Goal: Check status: Check status

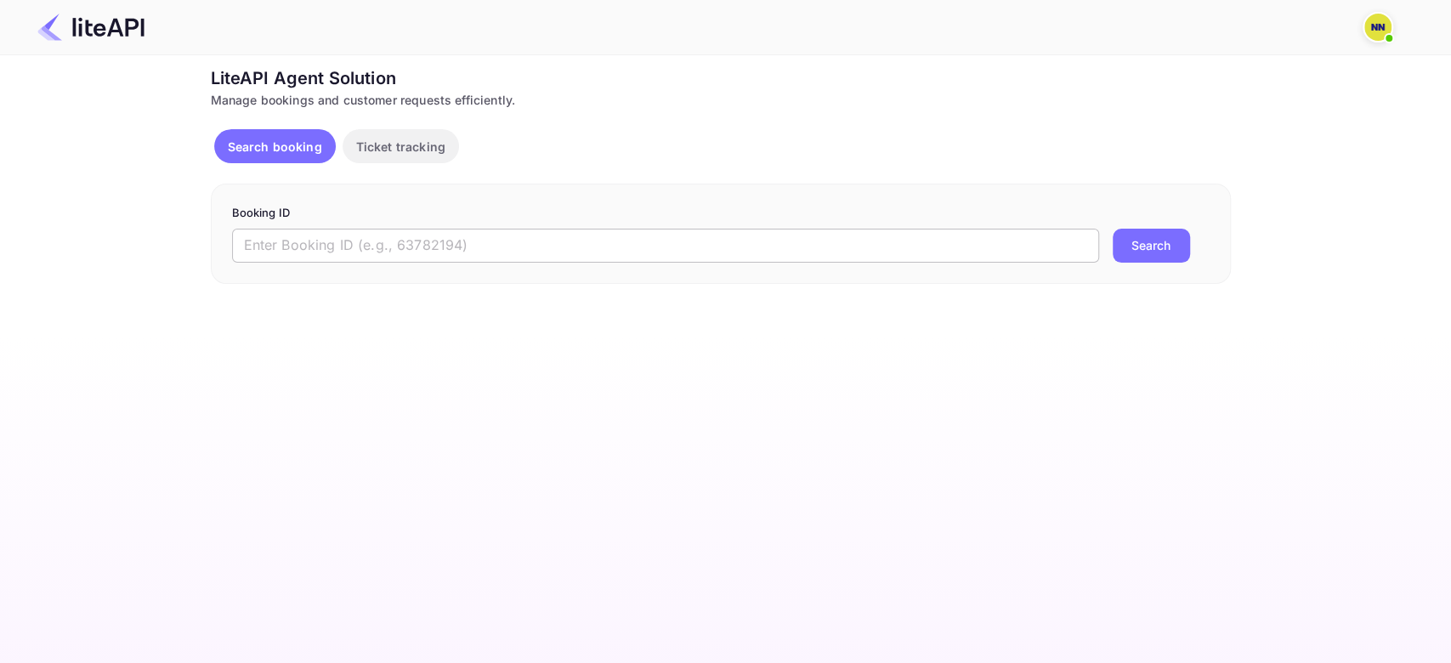
click at [373, 246] on input "text" at bounding box center [665, 246] width 867 height 34
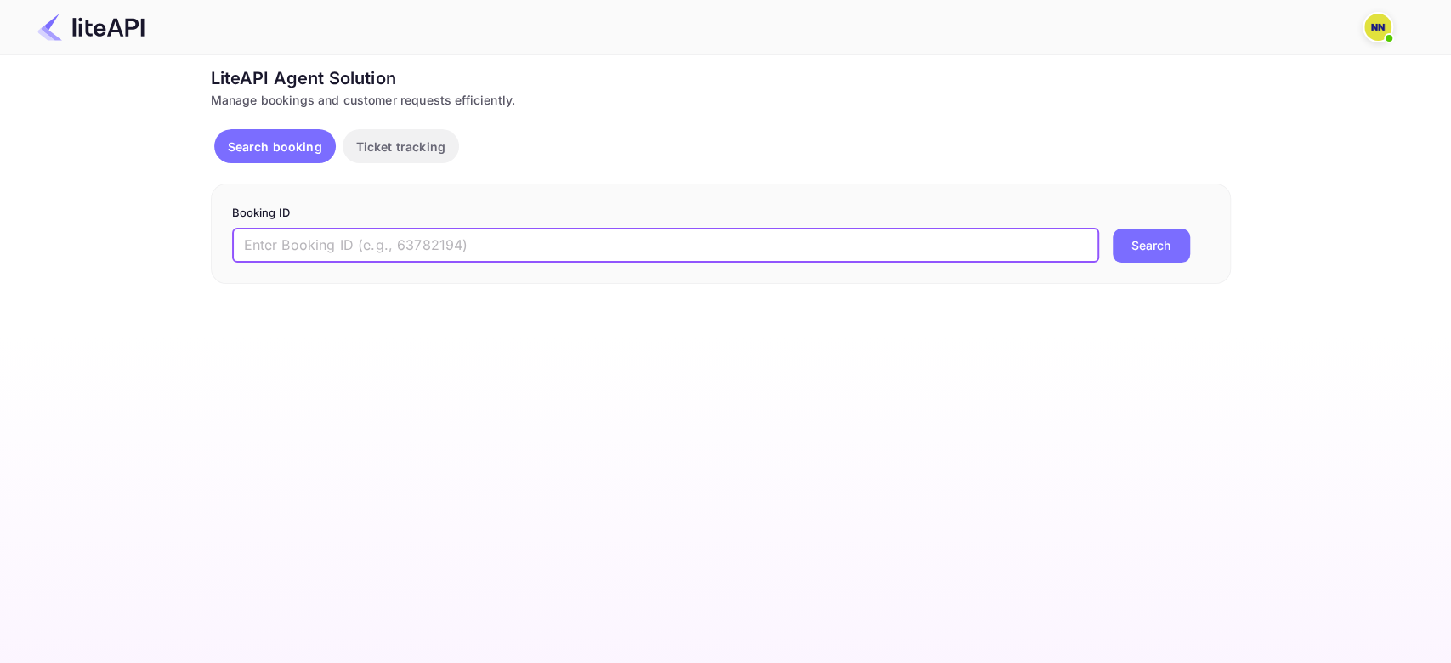
paste input "7775101"
type input "7775101"
click at [1112, 229] on button "Search" at bounding box center [1150, 246] width 77 height 34
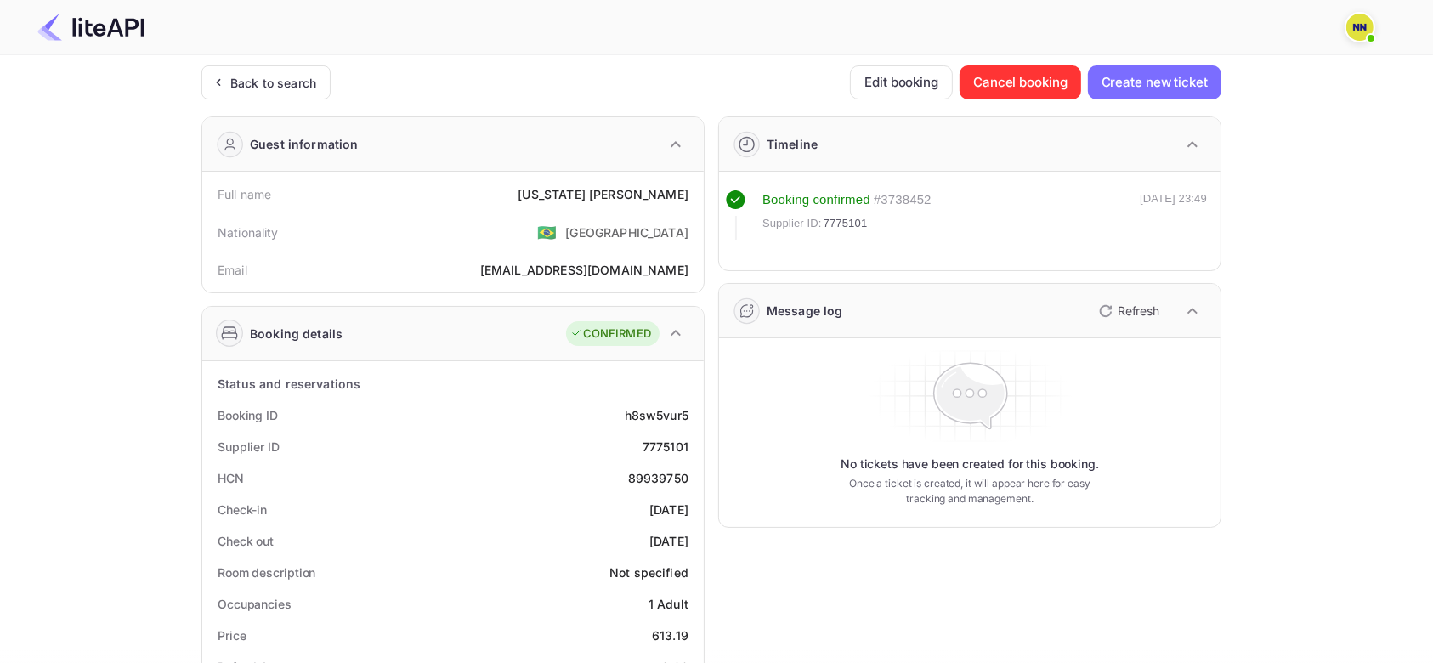
click at [662, 479] on div "89939750" at bounding box center [658, 478] width 60 height 18
copy div "89939750"
click at [307, 75] on div "Back to search" at bounding box center [273, 83] width 86 height 18
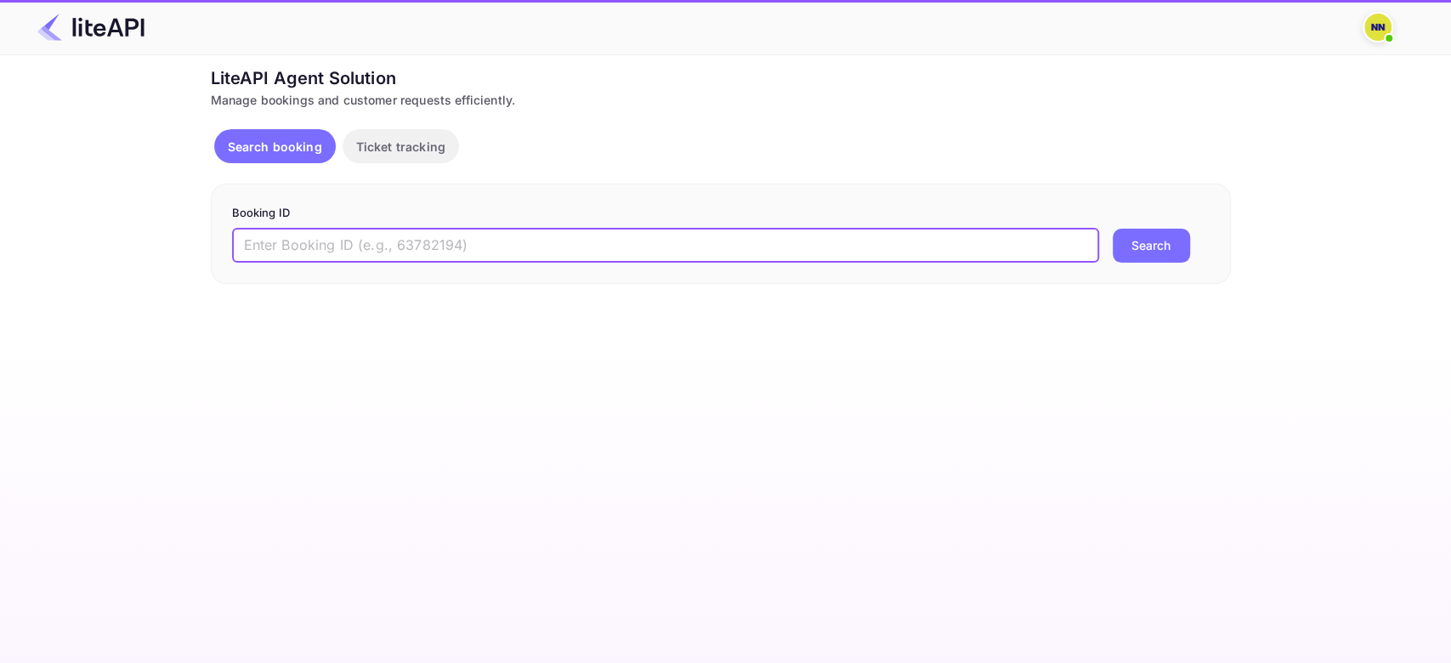
click at [308, 235] on input "text" at bounding box center [665, 246] width 867 height 34
paste input "7498593"
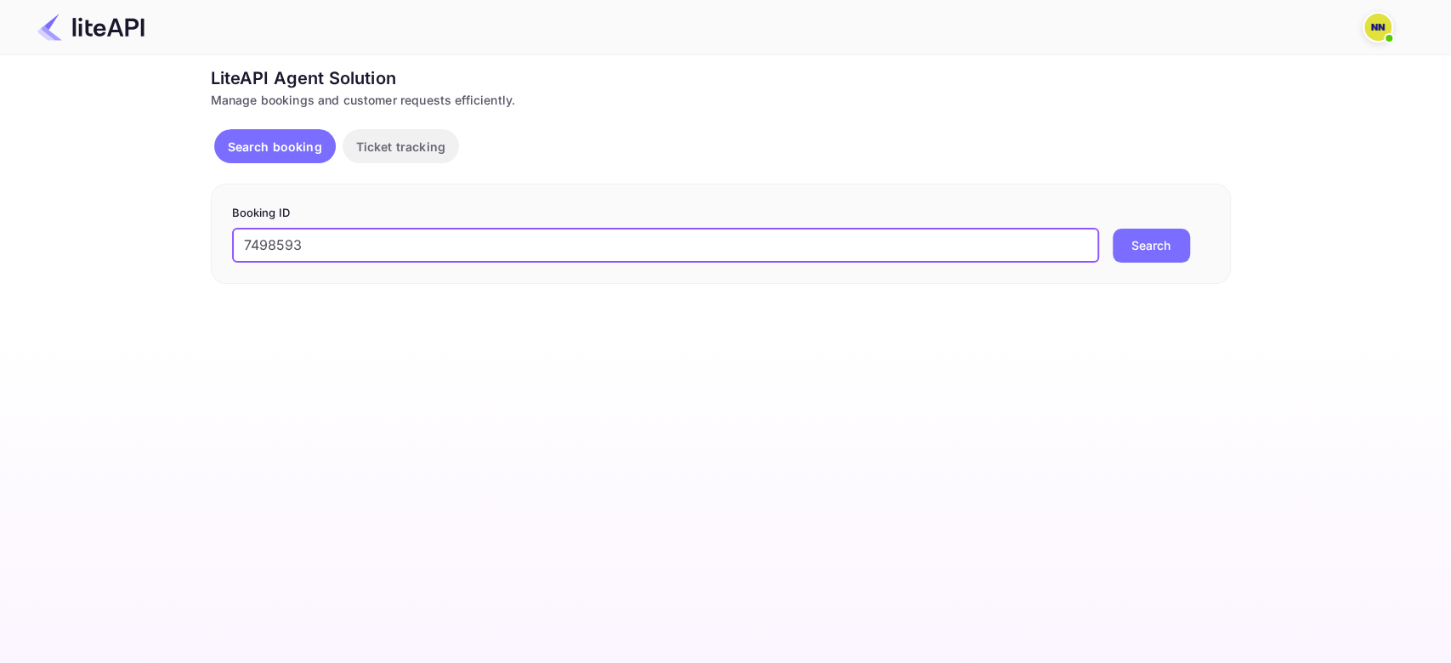
type input "7498593"
click at [1112, 229] on button "Search" at bounding box center [1150, 246] width 77 height 34
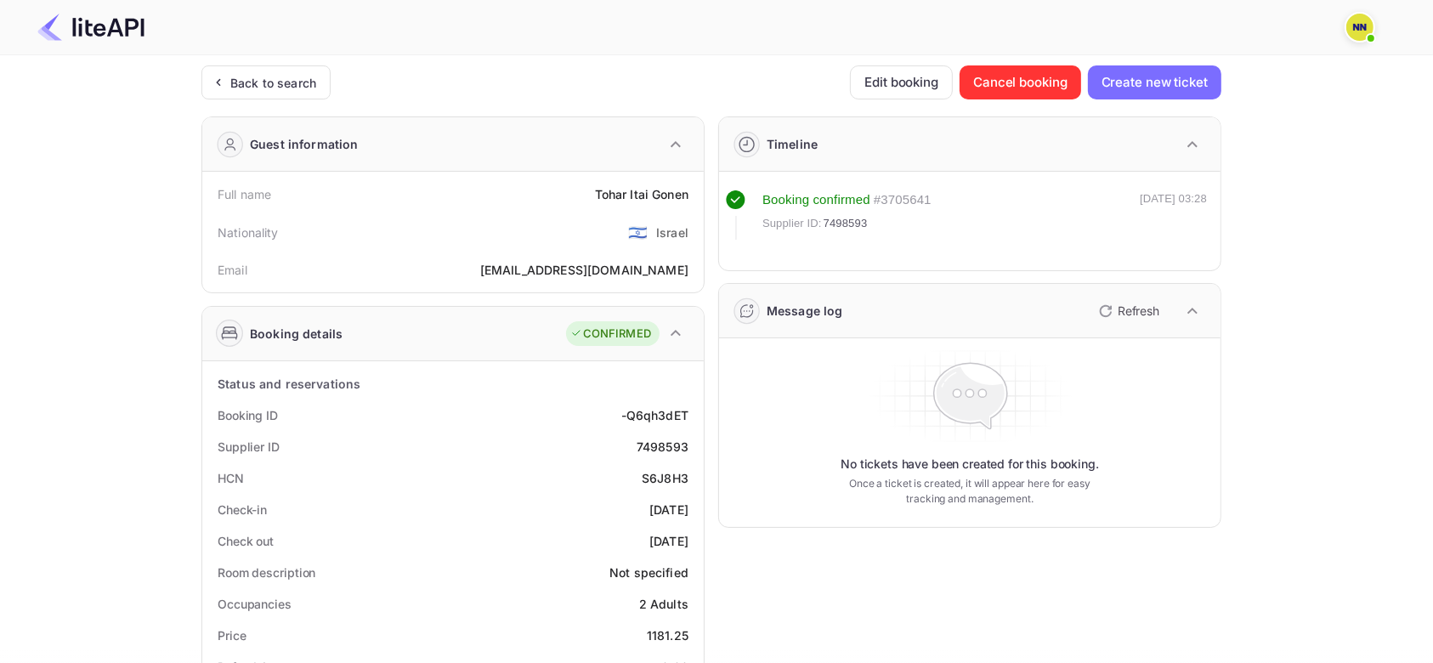
click at [661, 481] on div "S6J8H3" at bounding box center [665, 478] width 47 height 18
copy div "S6J8H3"
drag, startPoint x: 293, startPoint y: 82, endPoint x: 307, endPoint y: 58, distance: 27.4
click at [297, 79] on div "Back to search" at bounding box center [273, 83] width 86 height 18
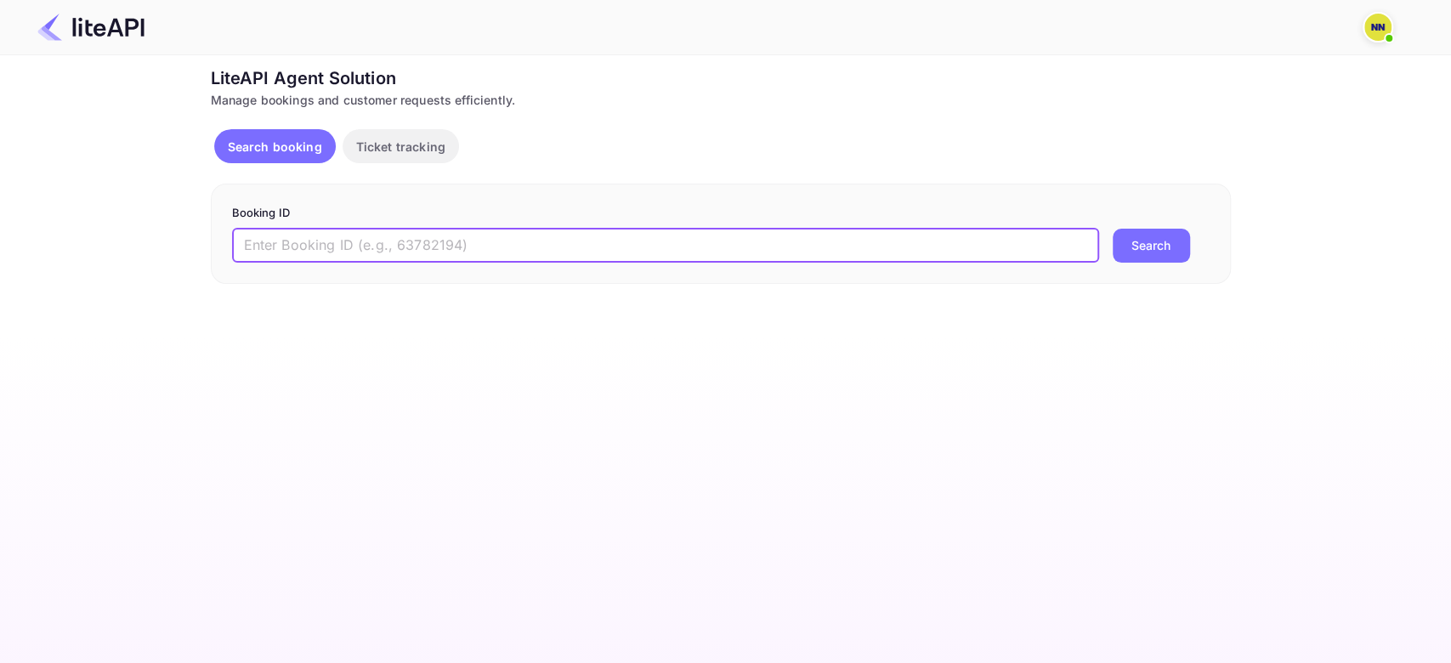
click at [440, 241] on input "text" at bounding box center [665, 246] width 867 height 34
paste input "9110999"
type input "9110999"
click at [1112, 229] on button "Search" at bounding box center [1150, 246] width 77 height 34
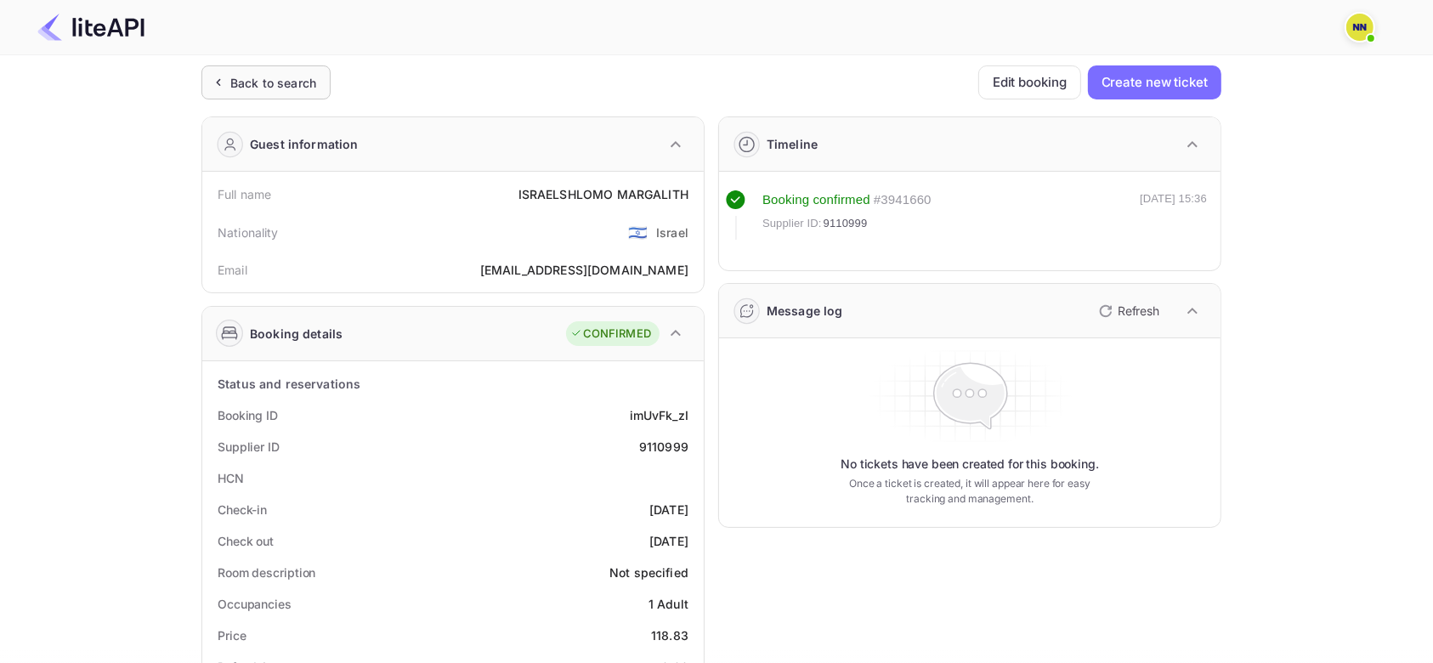
click at [281, 92] on div "Back to search" at bounding box center [265, 82] width 129 height 34
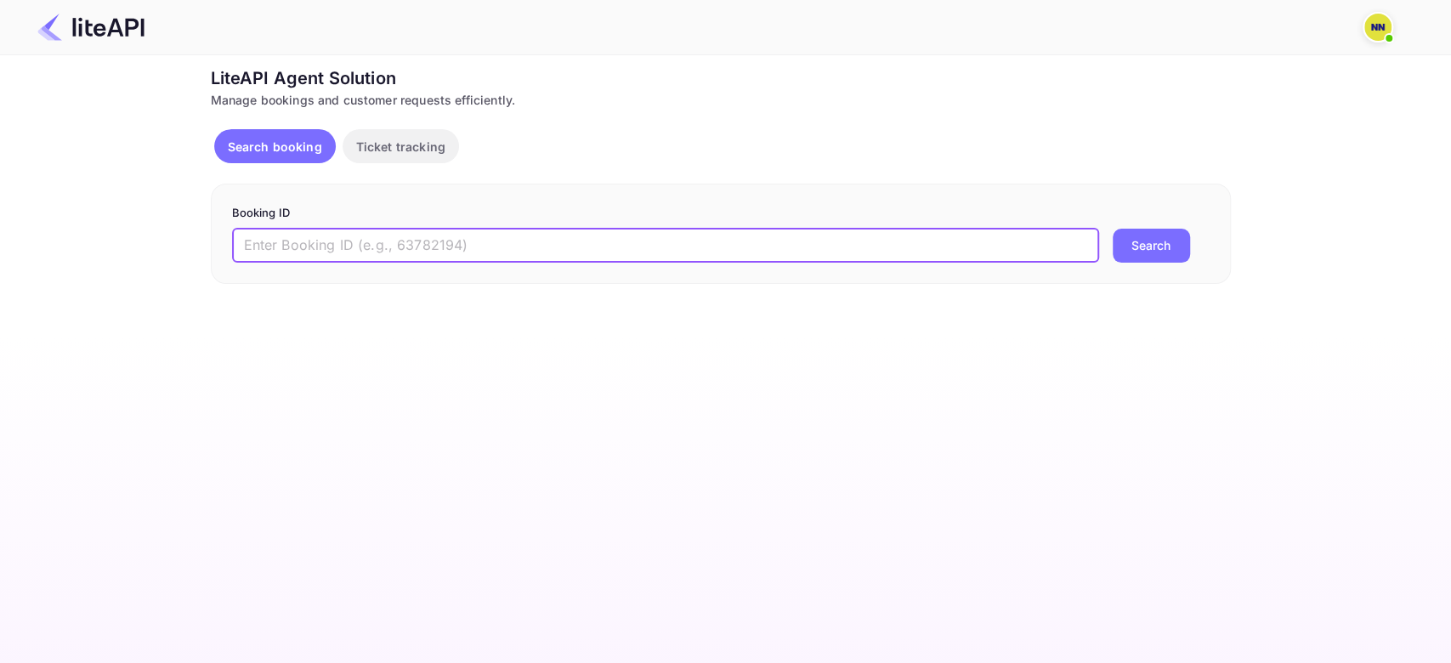
click at [297, 240] on input "text" at bounding box center [665, 246] width 867 height 34
paste input "6206860"
click at [1112, 229] on button "Search" at bounding box center [1150, 246] width 77 height 34
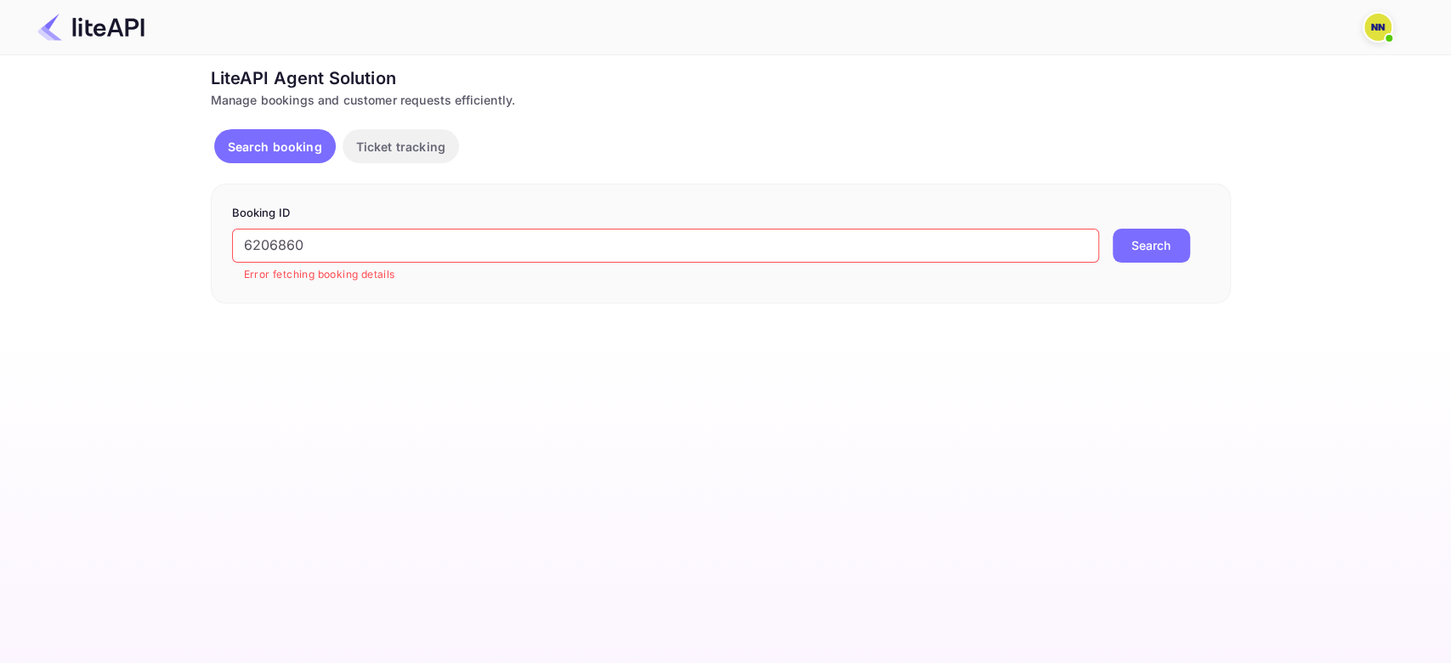
click at [1161, 244] on button "Search" at bounding box center [1150, 246] width 77 height 34
click at [271, 250] on input "6206860" at bounding box center [665, 246] width 867 height 34
paste input "90922"
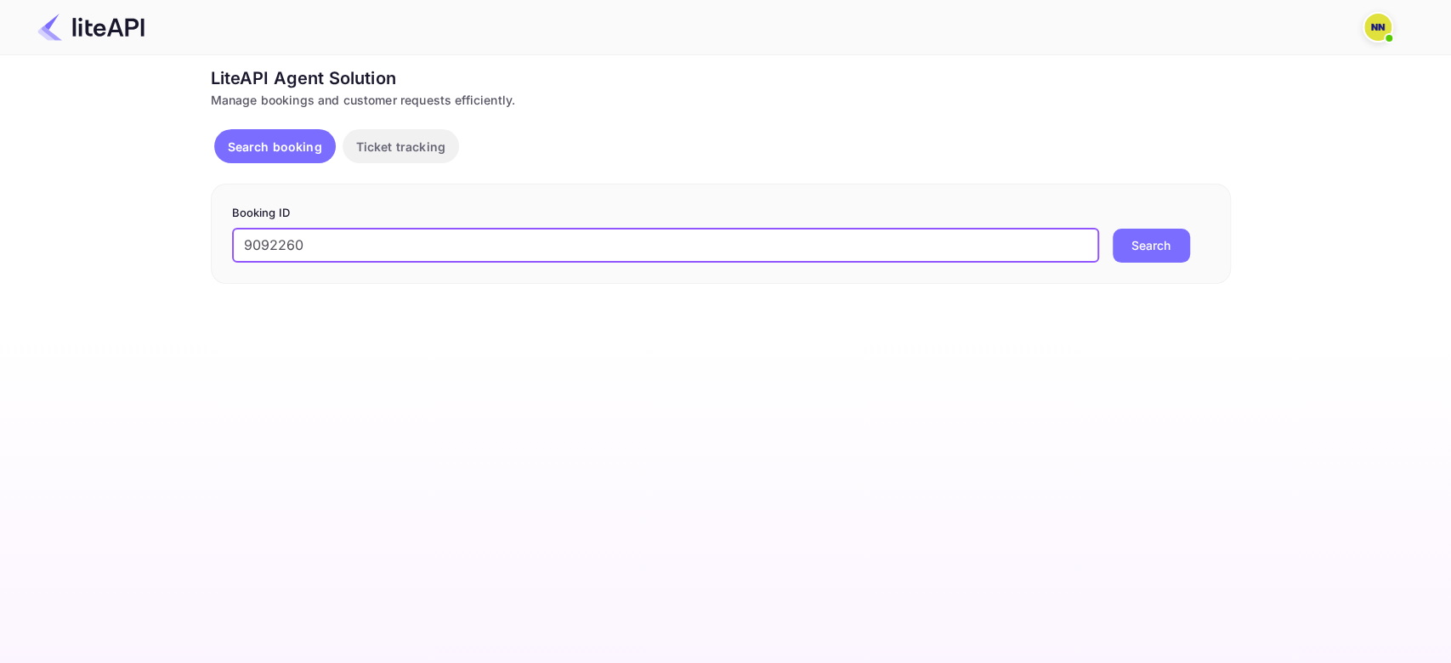
type input "9092260"
click at [1112, 229] on button "Search" at bounding box center [1150, 246] width 77 height 34
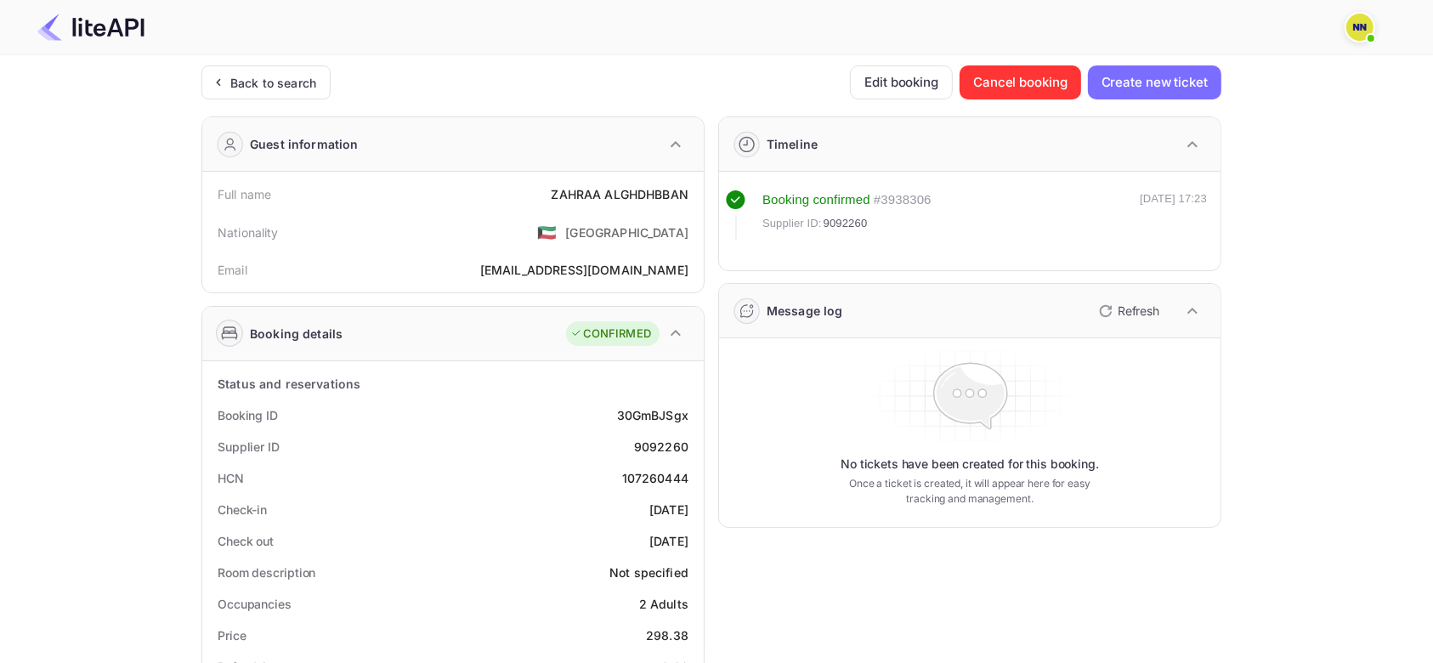
click at [654, 480] on div "107260444" at bounding box center [655, 478] width 66 height 18
copy div "107260444"
drag, startPoint x: 291, startPoint y: 76, endPoint x: 290, endPoint y: 123, distance: 47.6
click at [291, 76] on div "Back to search" at bounding box center [273, 83] width 86 height 18
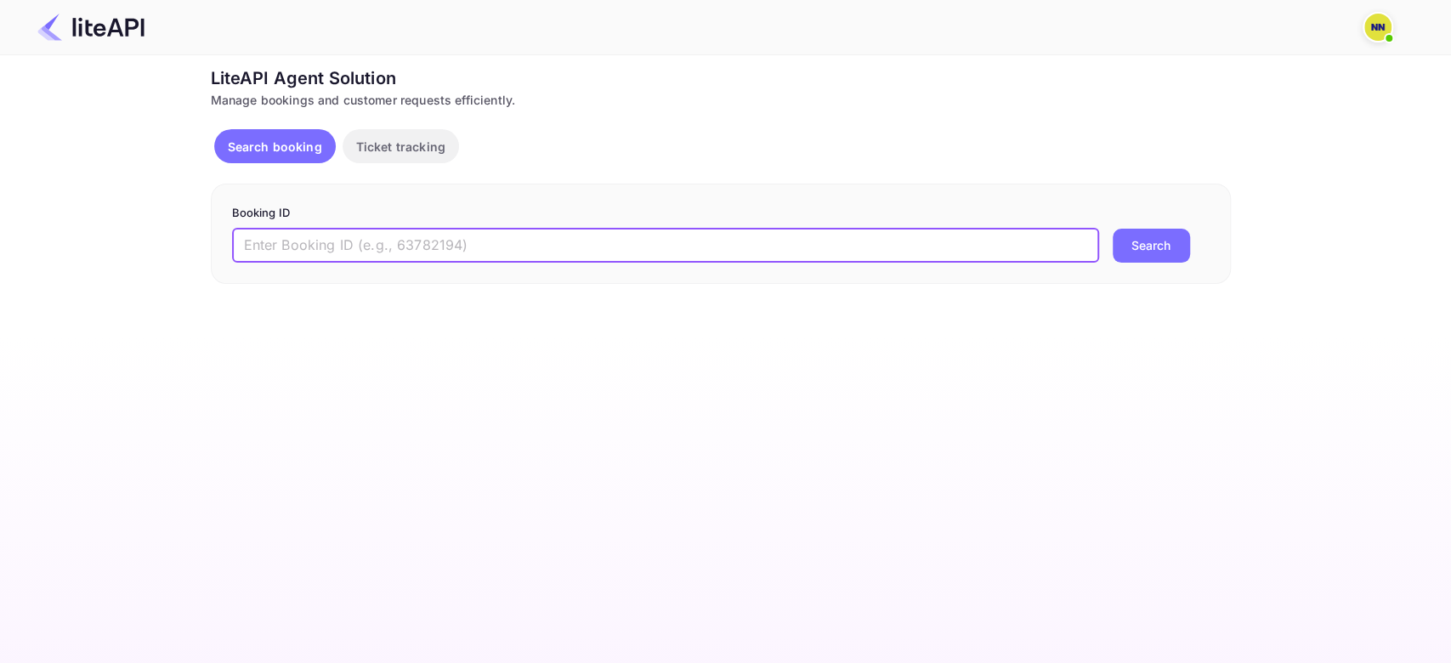
click at [290, 244] on input "text" at bounding box center [665, 246] width 867 height 34
paste input "7767206"
type input "7767206"
click at [1112, 229] on button "Search" at bounding box center [1150, 246] width 77 height 34
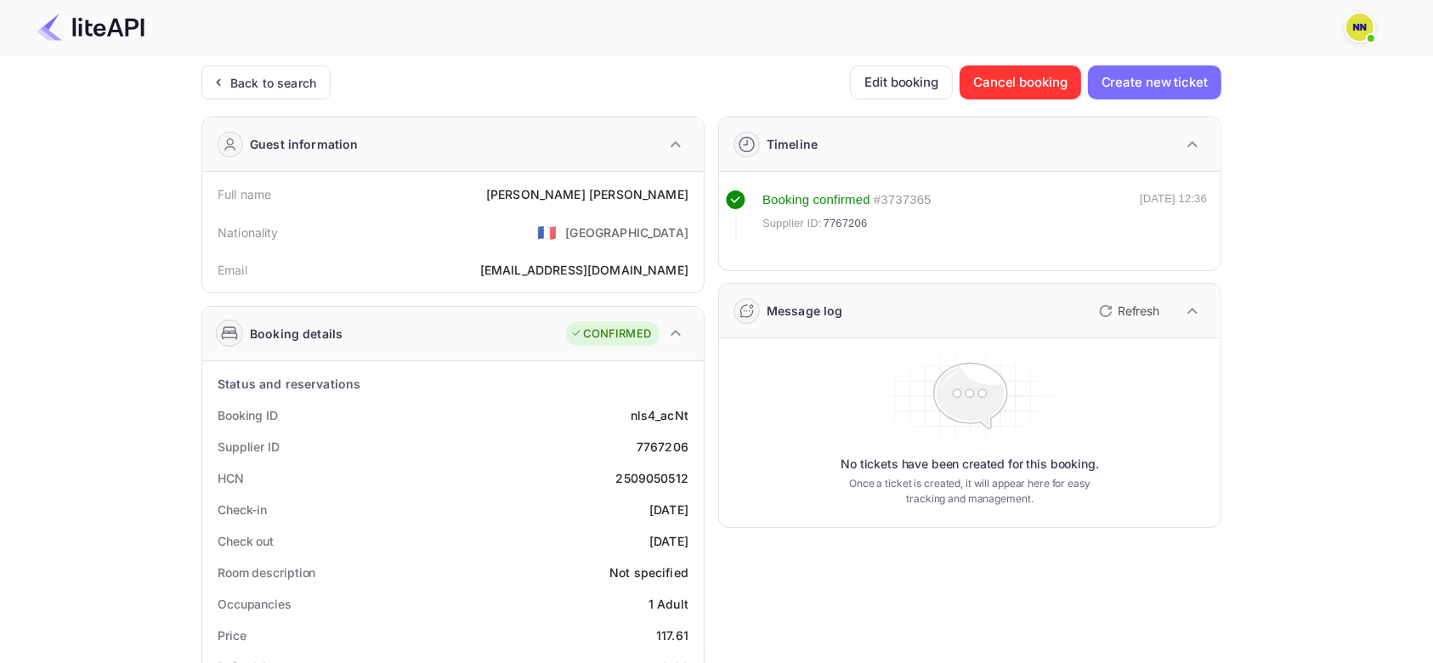
click at [653, 478] on div "2509050512" at bounding box center [652, 478] width 73 height 18
copy div "2509050512"
click at [258, 80] on div "Back to search" at bounding box center [273, 83] width 86 height 18
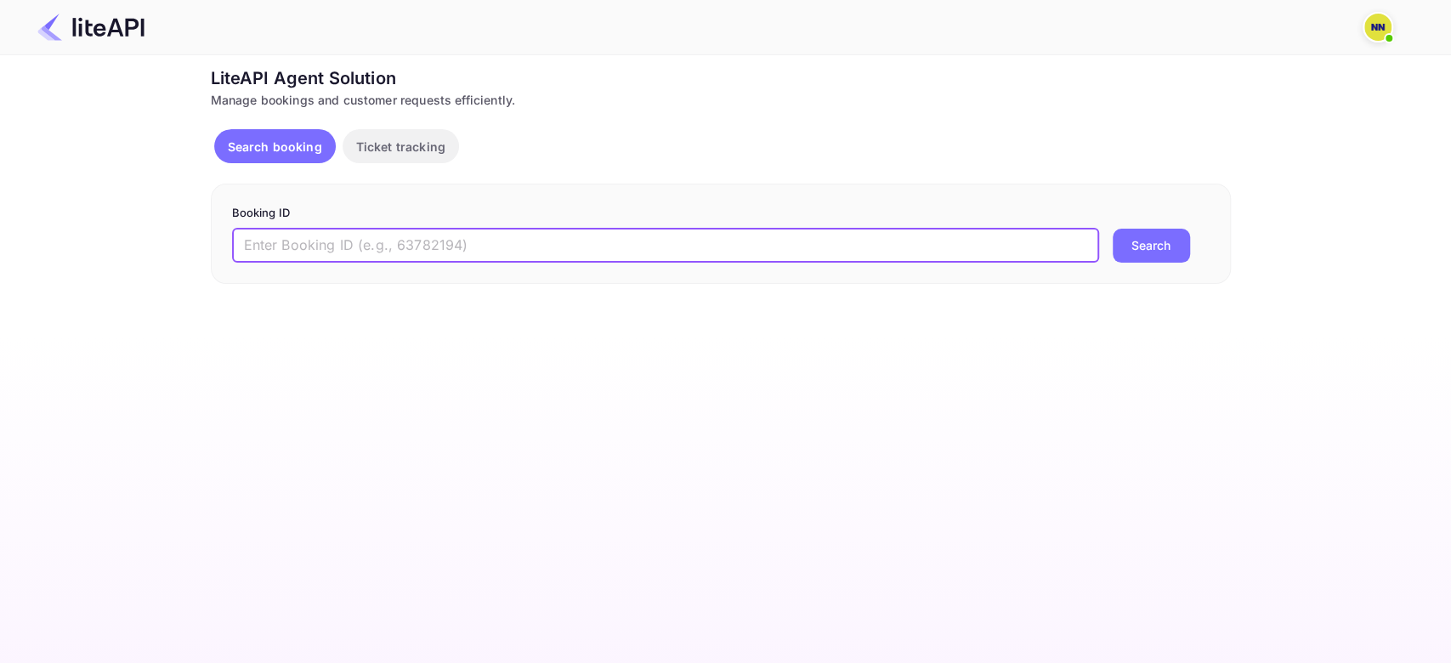
click at [292, 241] on input "text" at bounding box center [665, 246] width 867 height 34
paste input "7680425"
type input "7680425"
click at [1112, 229] on button "Search" at bounding box center [1150, 246] width 77 height 34
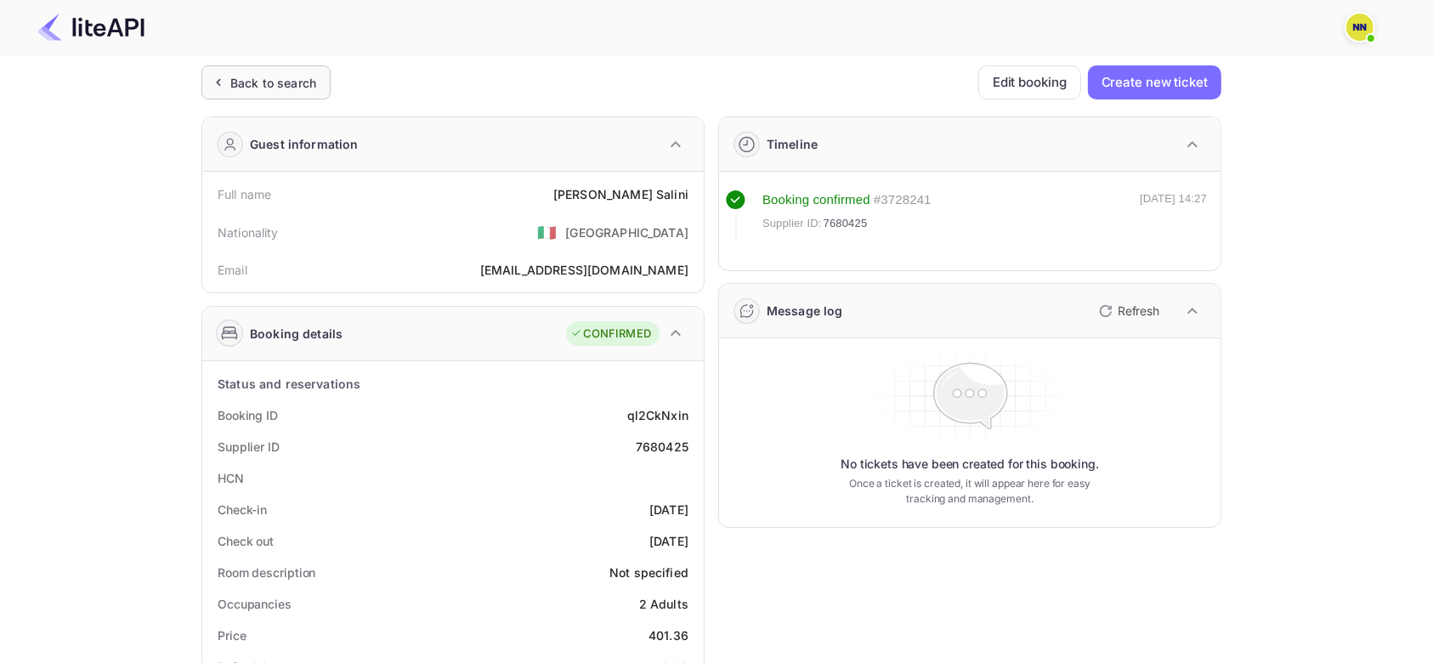
click at [286, 93] on div "Back to search" at bounding box center [265, 82] width 129 height 34
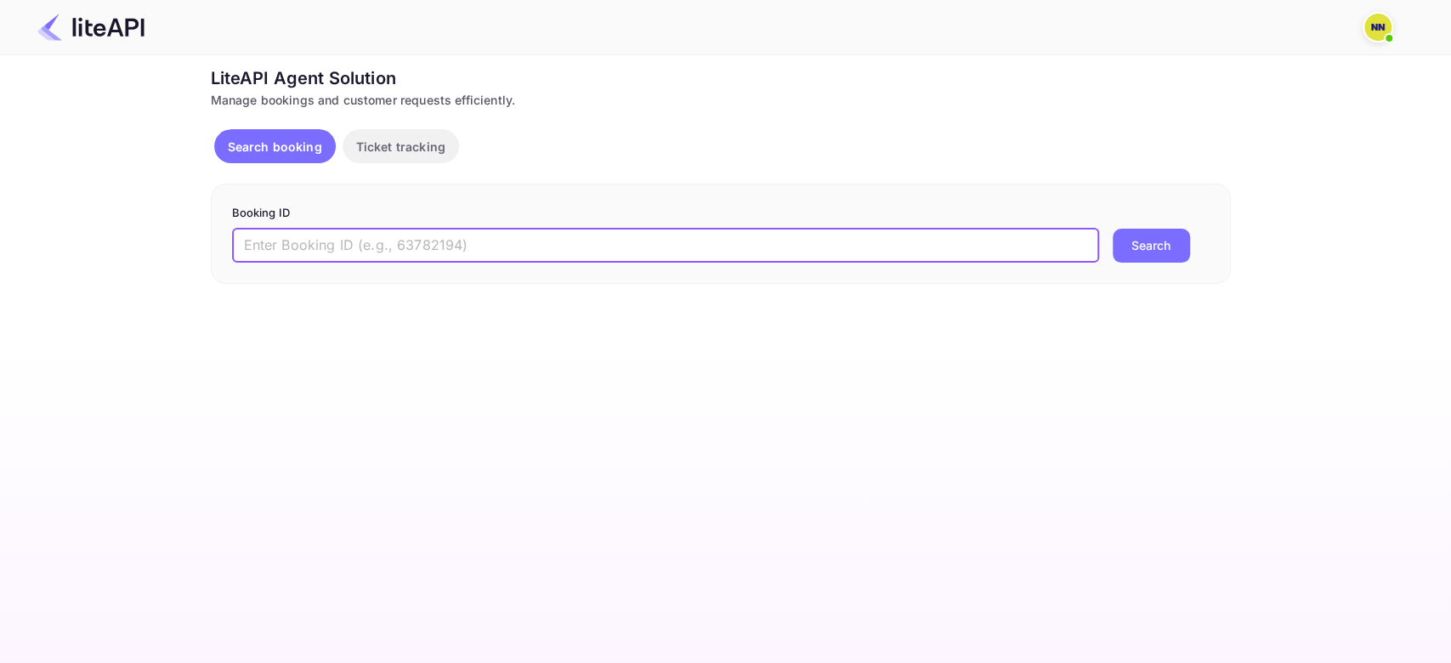
click at [297, 243] on input "text" at bounding box center [665, 246] width 867 height 34
paste input "8461108"
type input "8461108"
click at [1112, 229] on button "Search" at bounding box center [1150, 246] width 77 height 34
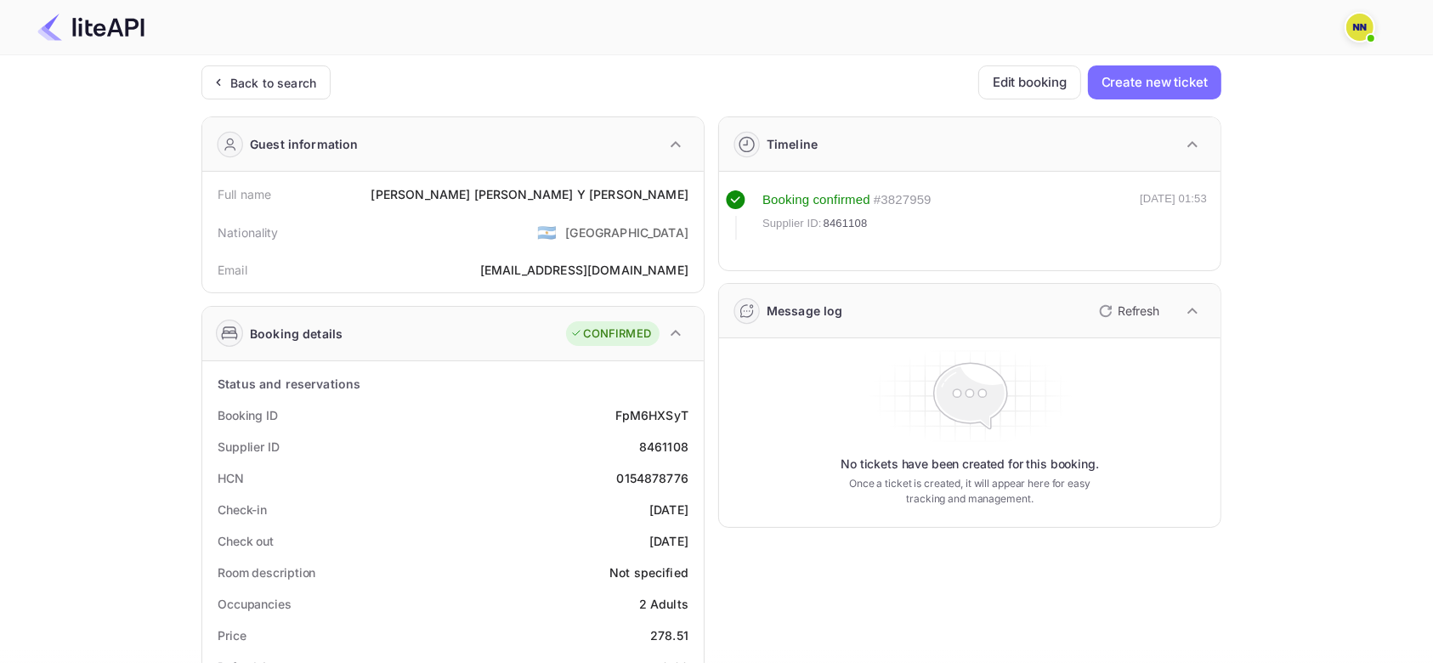
click at [659, 478] on div "0154878776" at bounding box center [653, 478] width 72 height 18
copy div "0154878776"
click at [284, 80] on div "Back to search" at bounding box center [273, 83] width 86 height 18
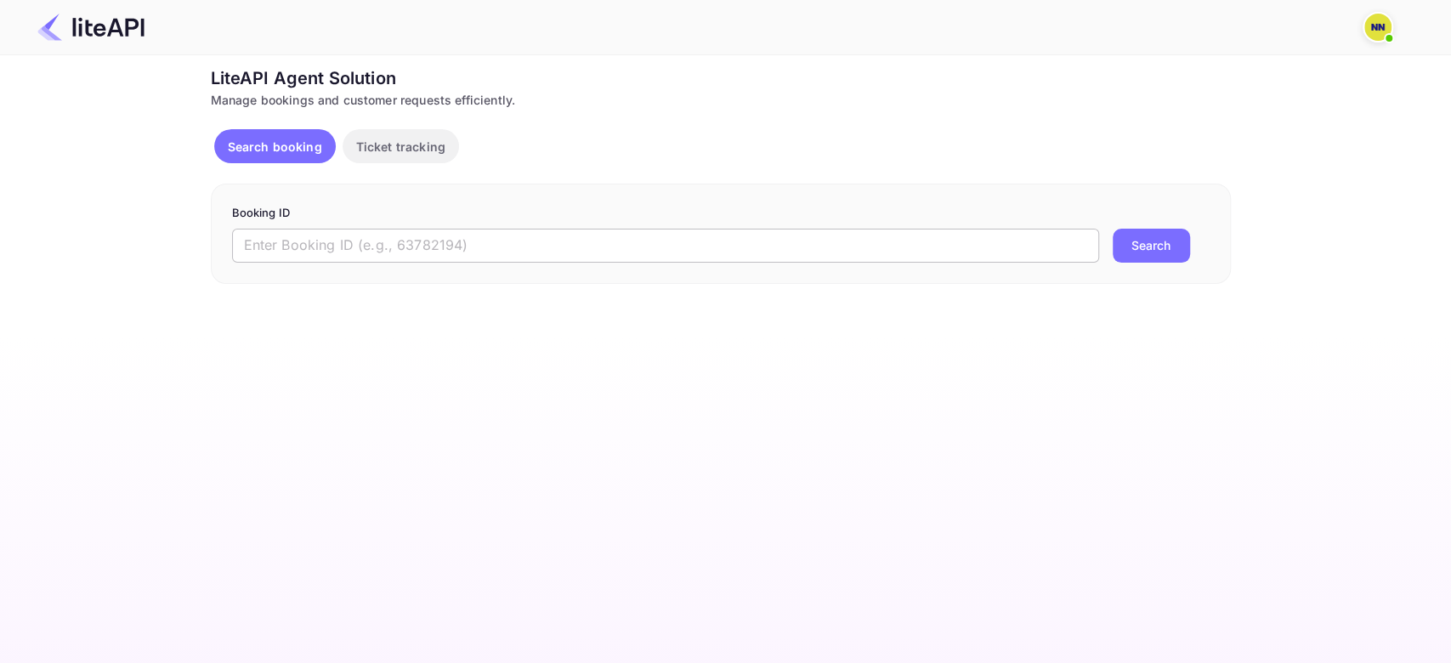
click at [297, 245] on input "text" at bounding box center [665, 246] width 867 height 34
paste input "9075493"
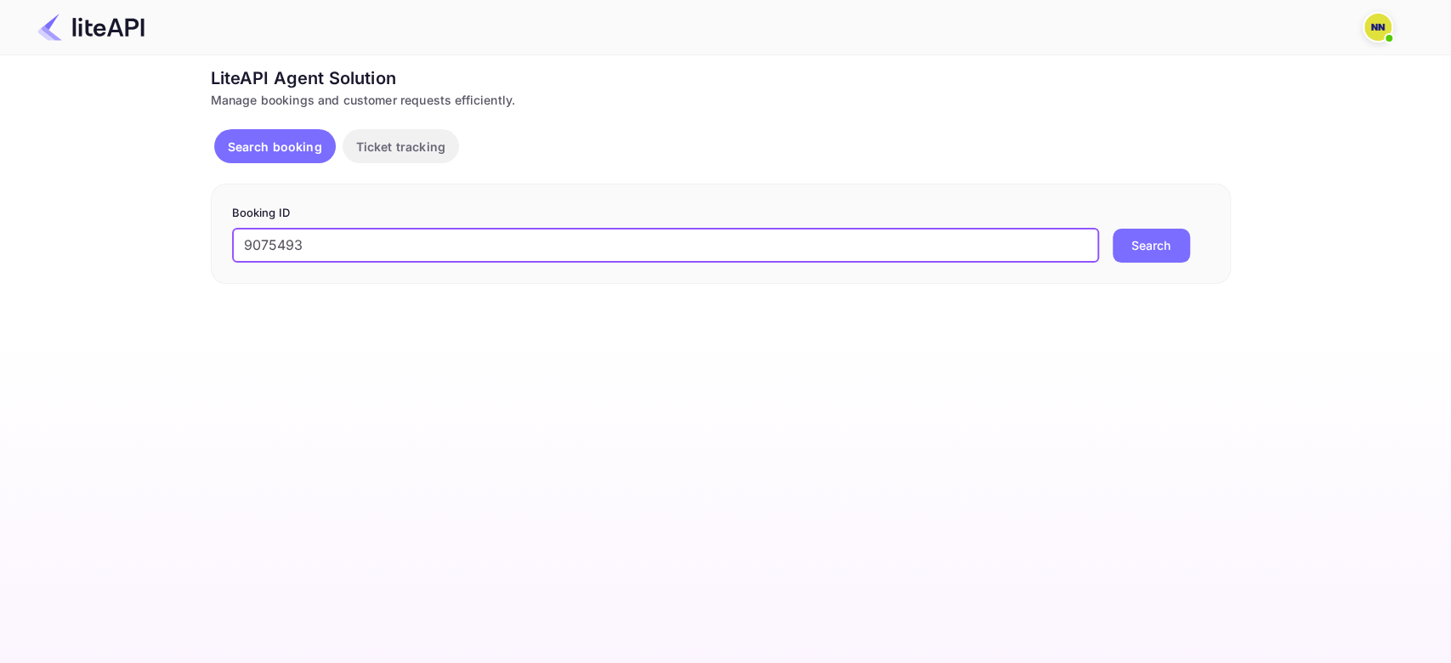
type input "9075493"
click at [1112, 229] on button "Search" at bounding box center [1150, 246] width 77 height 34
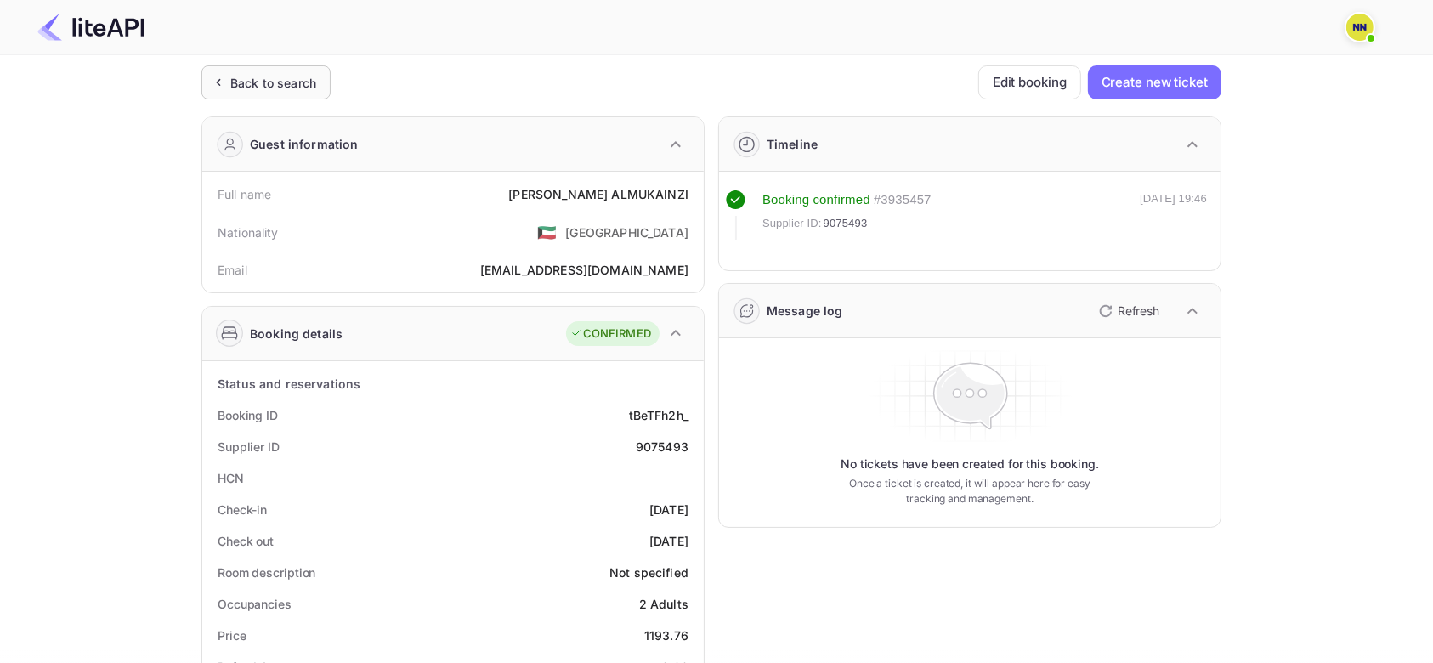
click at [290, 74] on div "Back to search" at bounding box center [273, 83] width 86 height 18
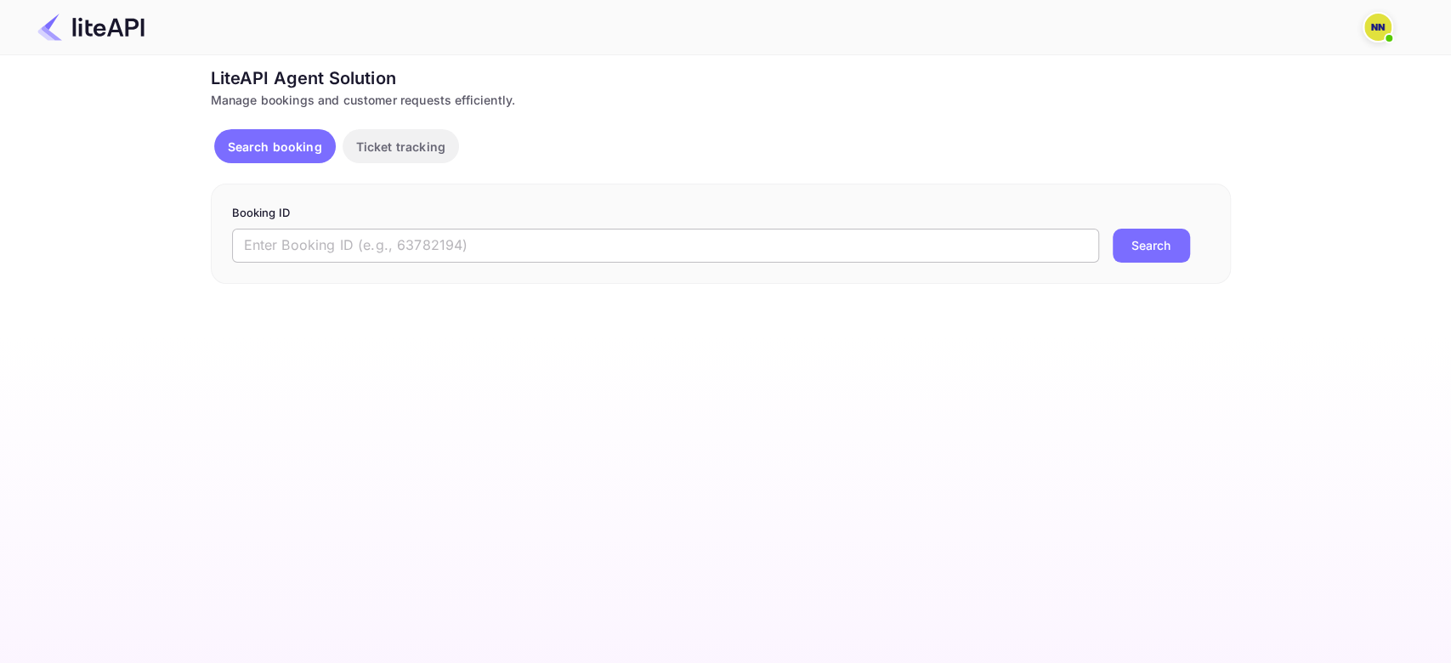
drag, startPoint x: 0, startPoint y: 0, endPoint x: 308, endPoint y: 240, distance: 390.0
click at [308, 240] on input "text" at bounding box center [665, 246] width 867 height 34
paste input "5890752"
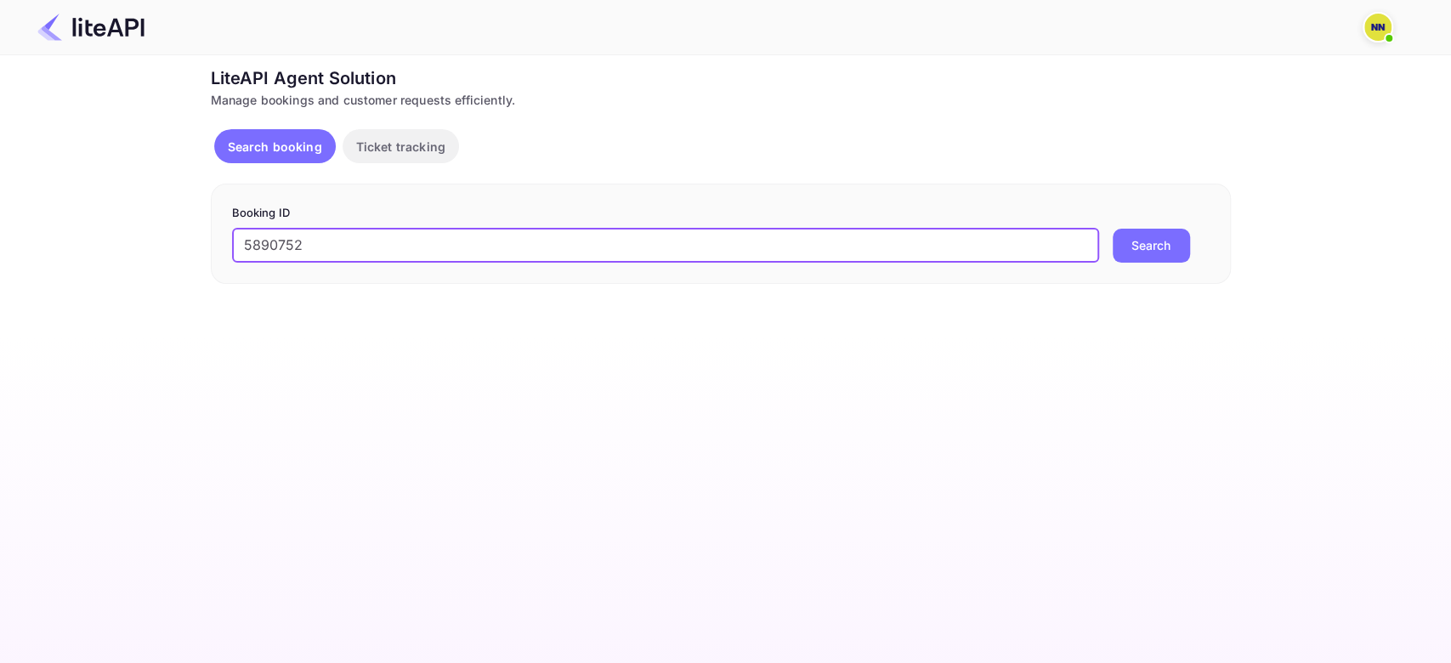
type input "5890752"
click at [1112, 229] on button "Search" at bounding box center [1150, 246] width 77 height 34
